Goal: Book appointment/travel/reservation

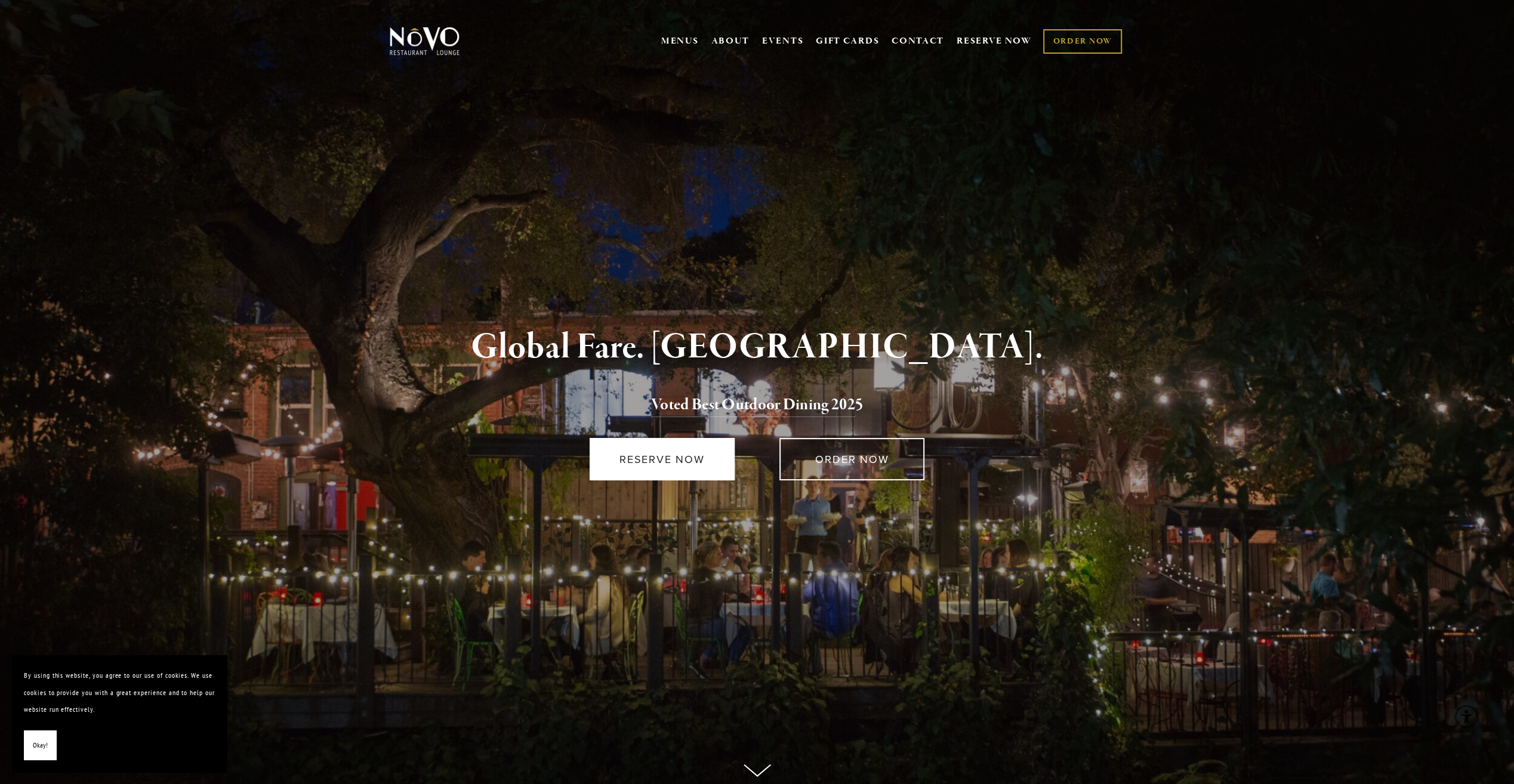
click at [660, 451] on link "RESERVE NOW" at bounding box center [661, 459] width 145 height 43
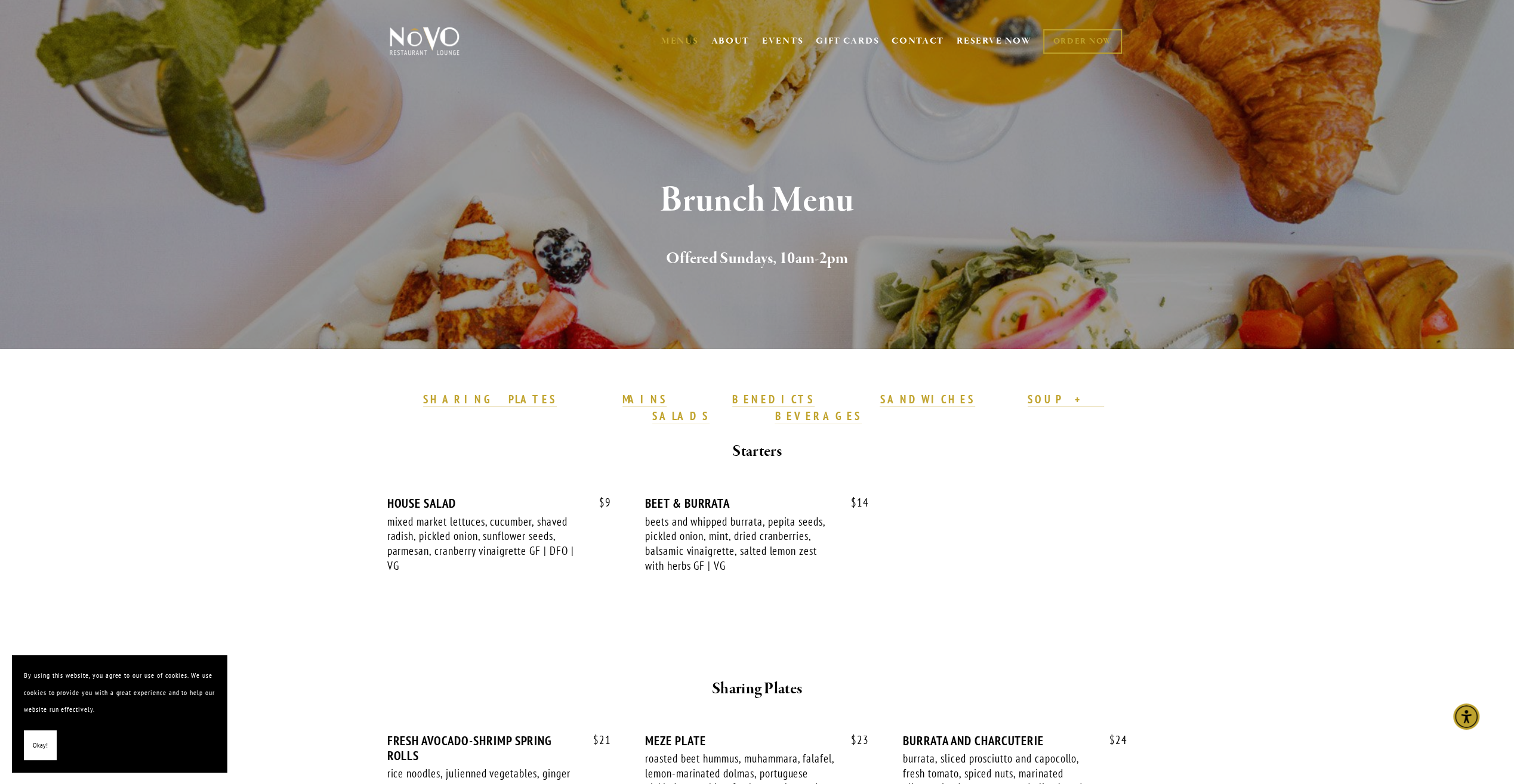
click at [662, 405] on strong "MAINS" at bounding box center [645, 398] width 45 height 14
click at [662, 399] on strong "MAINS" at bounding box center [645, 398] width 45 height 14
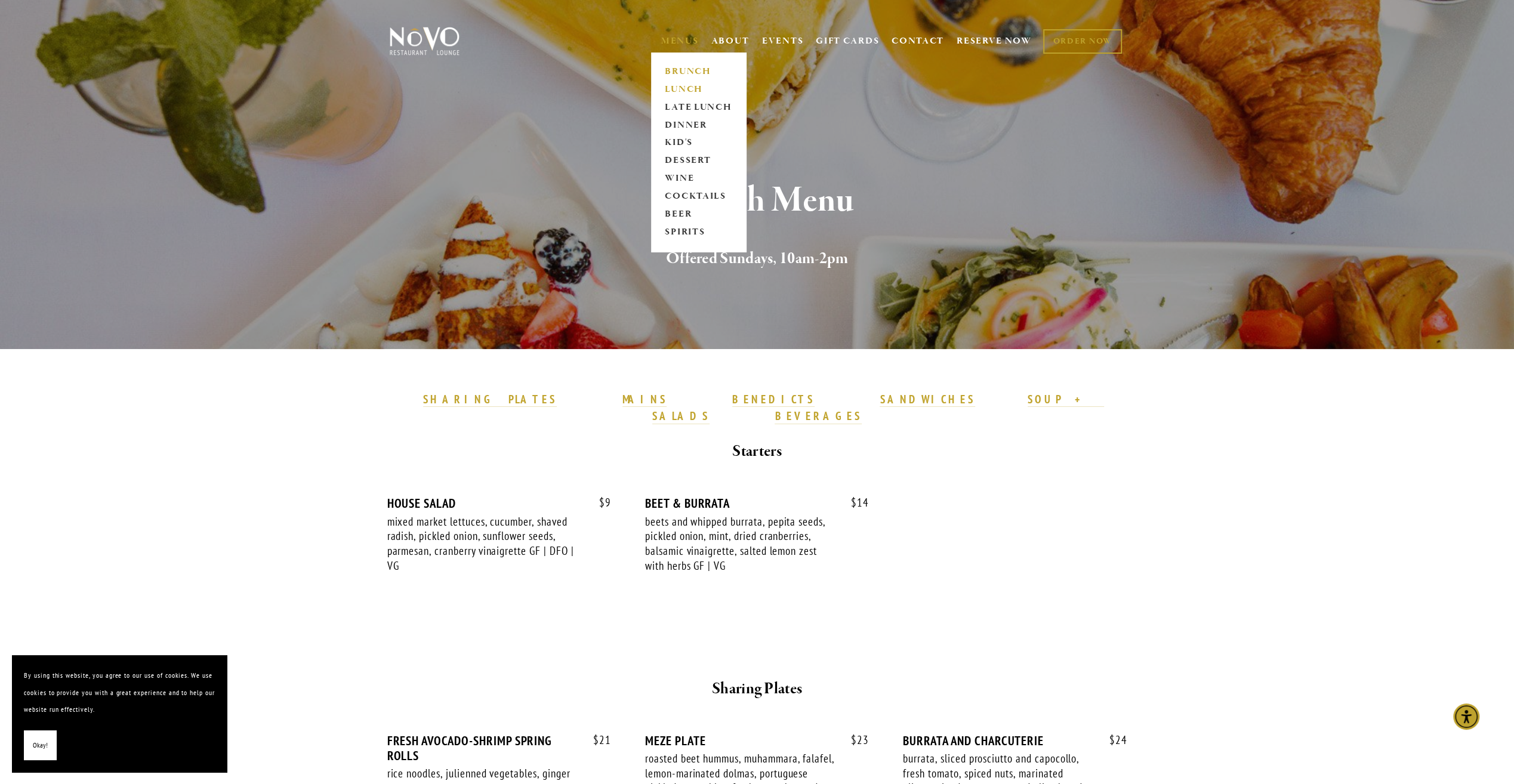
click at [679, 85] on link "LUNCH" at bounding box center [699, 90] width 74 height 18
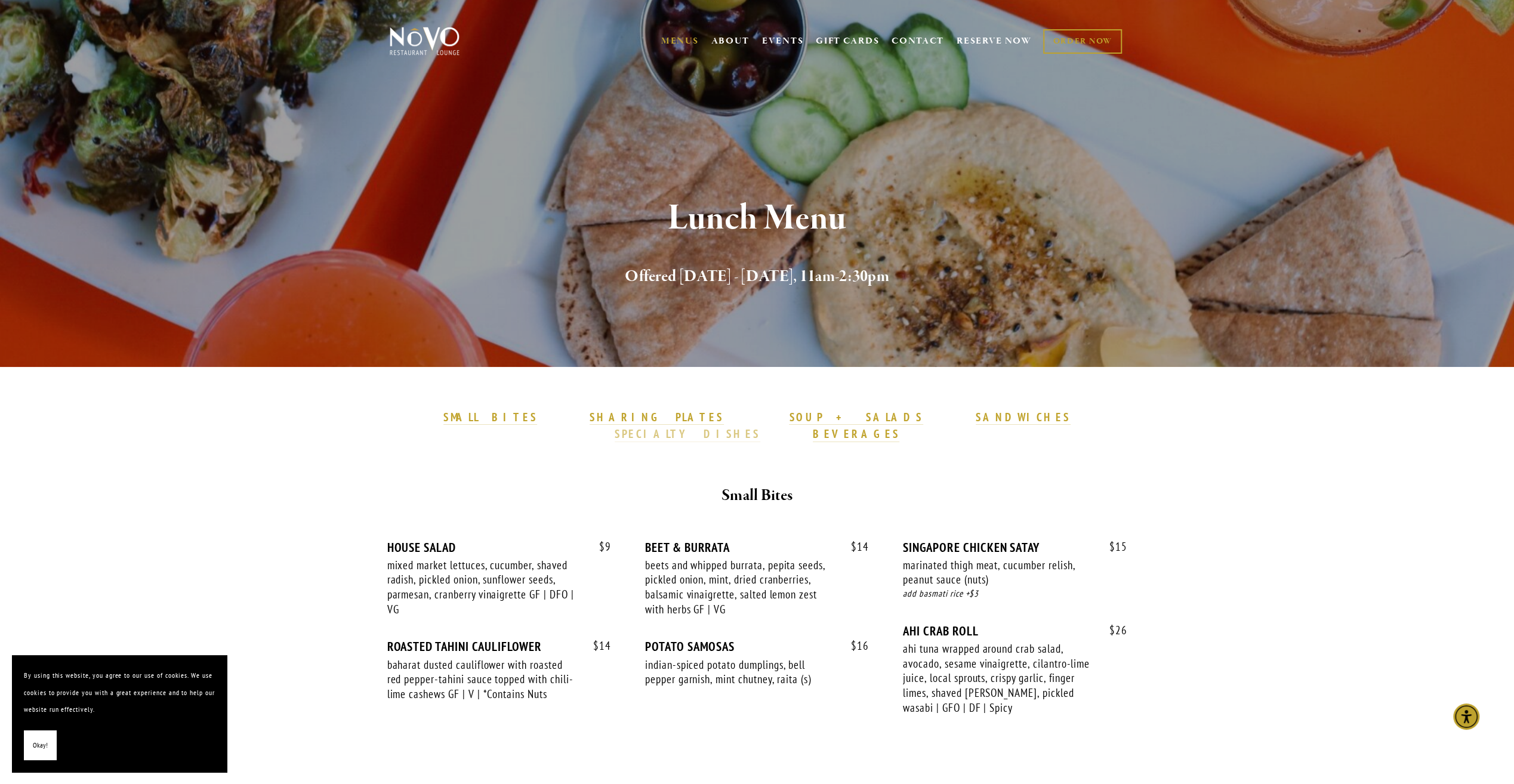
click at [760, 427] on strong "SPECIALTY DISHES" at bounding box center [687, 433] width 146 height 14
